Goal: Task Accomplishment & Management: Manage account settings

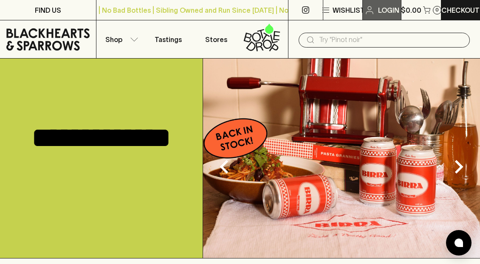
click at [391, 10] on p "Login" at bounding box center [388, 10] width 21 height 10
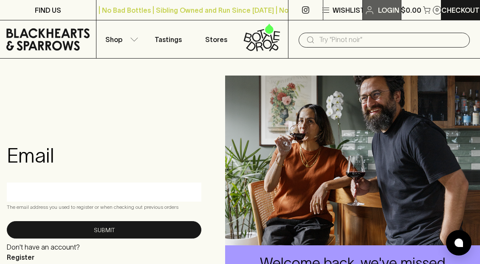
click at [388, 11] on p "Login" at bounding box center [388, 10] width 21 height 10
click at [43, 198] on input "text" at bounding box center [104, 192] width 182 height 14
type input "[EMAIL_ADDRESS][DOMAIN_NAME]"
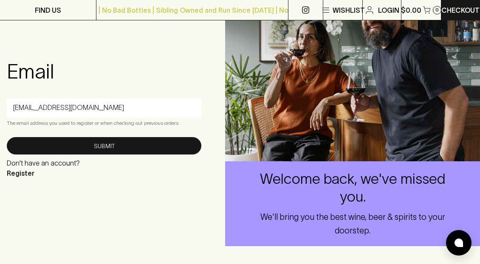
scroll to position [86, 0]
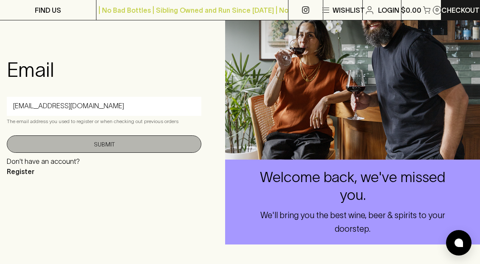
click at [109, 147] on button "Submit" at bounding box center [104, 144] width 195 height 17
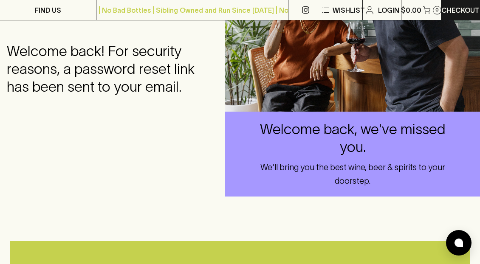
scroll to position [131, 0]
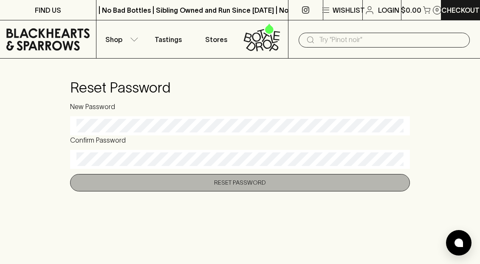
click at [225, 180] on button "Reset Password" at bounding box center [240, 182] width 340 height 17
